Goal: Navigation & Orientation: Find specific page/section

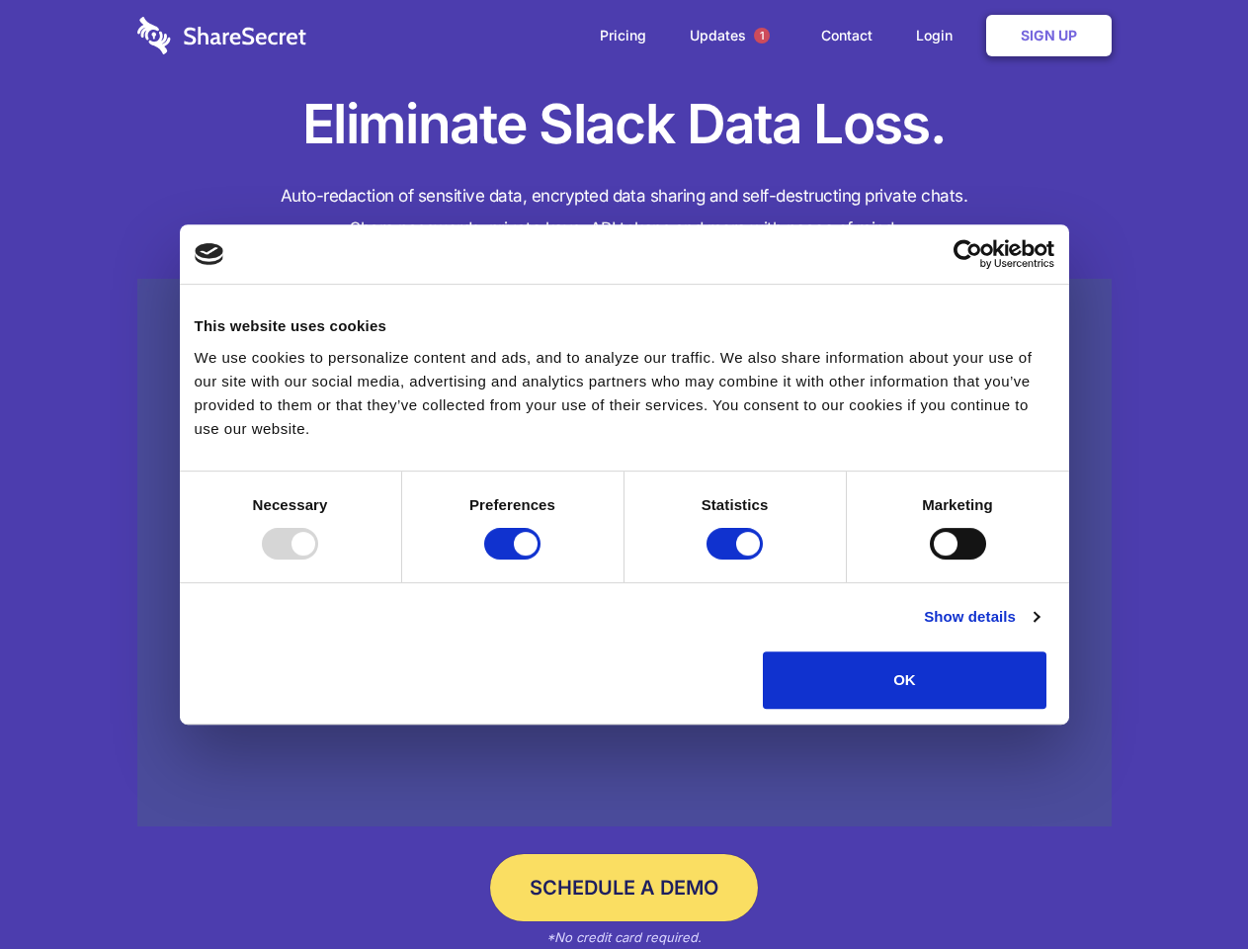
click at [318, 559] on div at bounding box center [290, 544] width 56 height 32
click at [540, 559] on input "Preferences" at bounding box center [512, 544] width 56 height 32
checkbox input "false"
click at [737, 559] on input "Statistics" at bounding box center [734, 544] width 56 height 32
checkbox input "false"
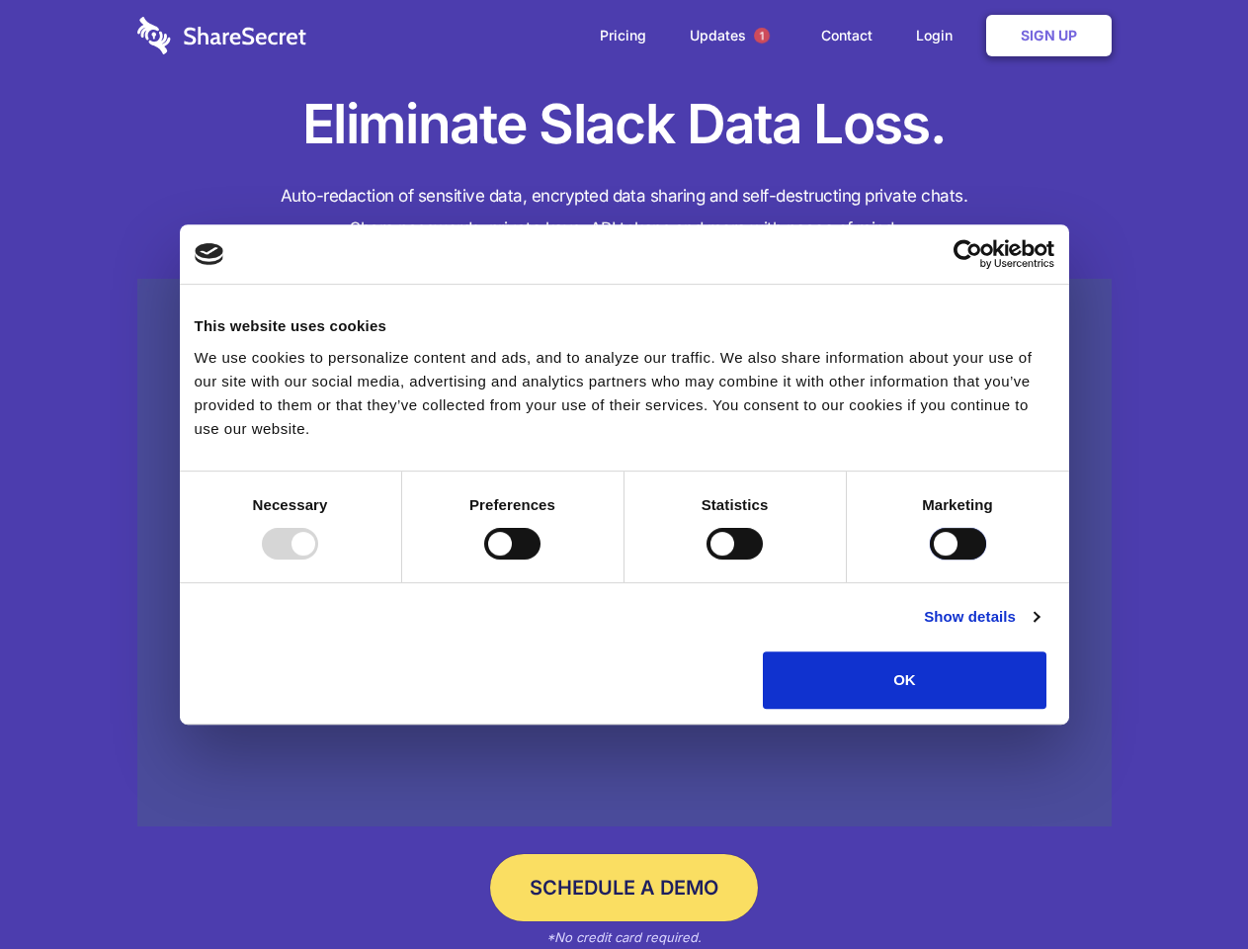
click at [930, 559] on input "Marketing" at bounding box center [958, 544] width 56 height 32
checkbox input "true"
click at [1038, 628] on link "Show details" at bounding box center [981, 617] width 115 height 24
click at [0, 0] on li "Necessary 7 Necessary cookies help make a website usable by enabling basic func…" at bounding box center [0, 0] width 0 height 0
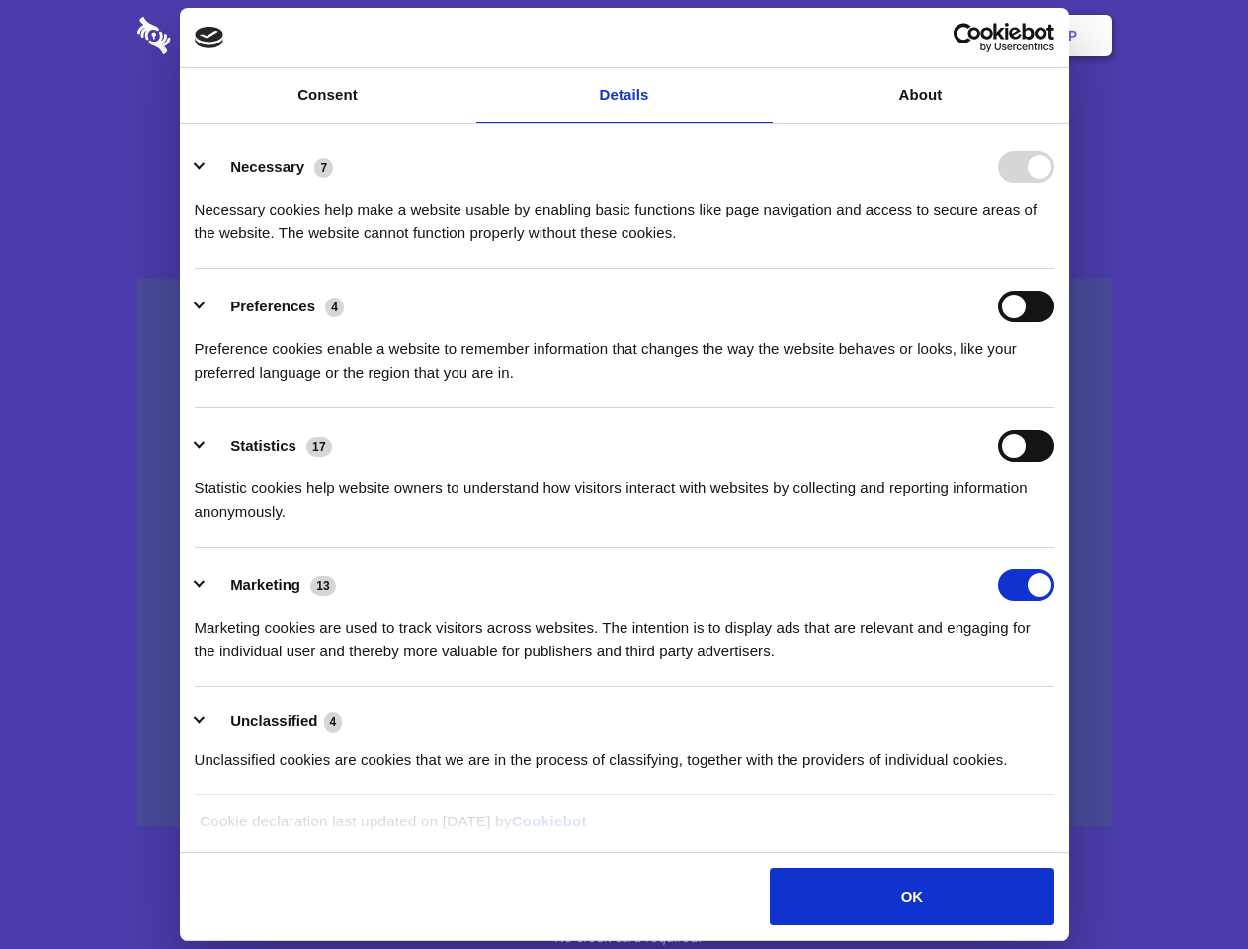
click at [761, 36] on span "1" at bounding box center [762, 36] width 16 height 16
